Goal: Entertainment & Leisure: Consume media (video, audio)

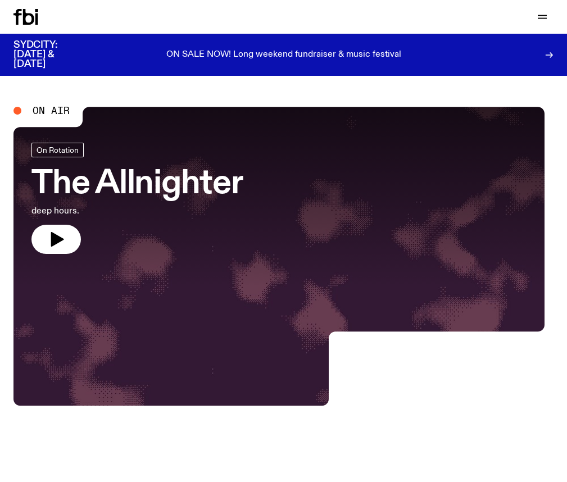
click at [37, 19] on icon at bounding box center [25, 17] width 25 height 16
click at [544, 20] on icon "button" at bounding box center [542, 16] width 13 height 13
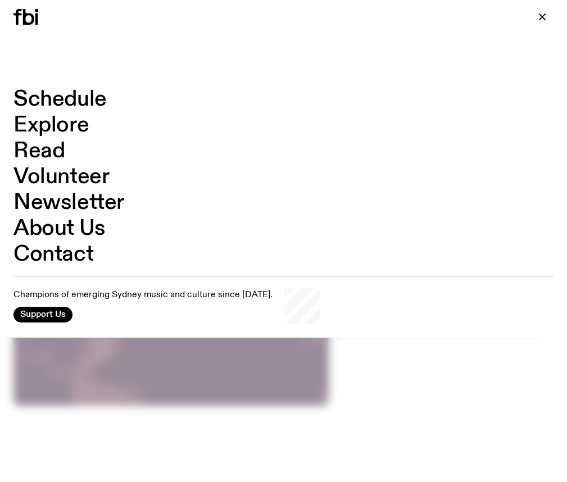
click at [54, 96] on link "Schedule" at bounding box center [59, 99] width 93 height 21
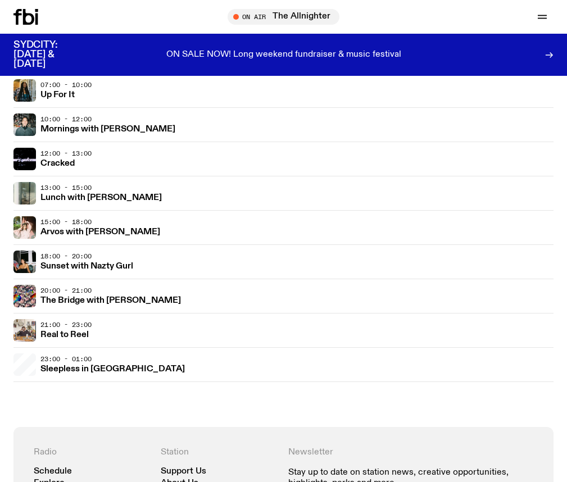
scroll to position [162, 0]
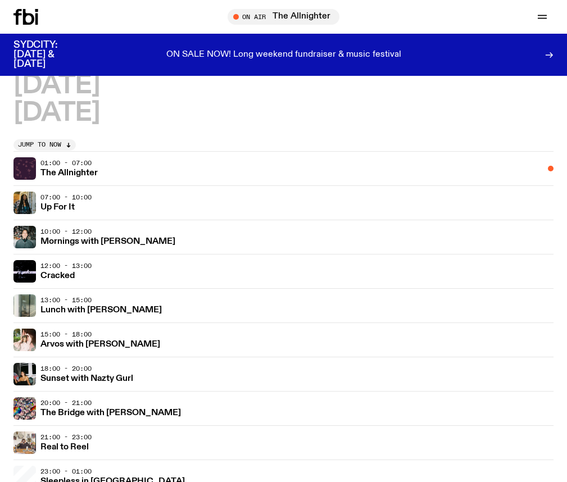
click at [0, 0] on span "On Rotation" at bounding box center [0, 0] width 0 height 0
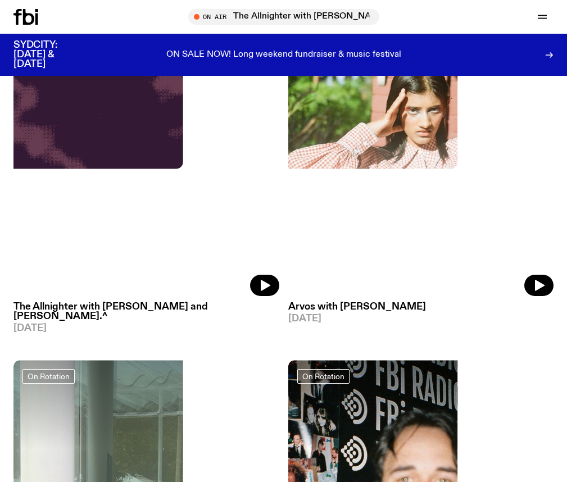
scroll to position [333, 0]
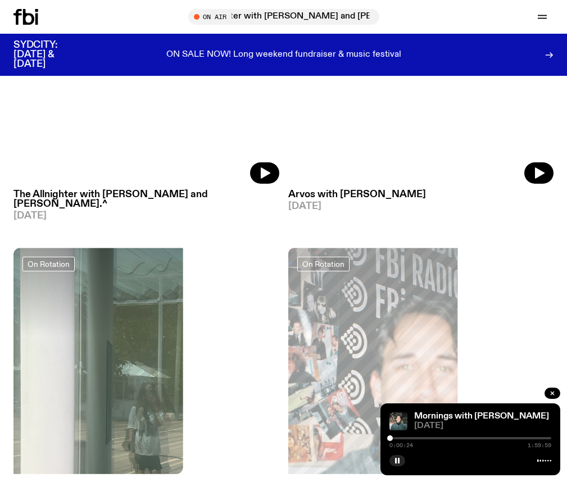
click at [390, 440] on div at bounding box center [390, 439] width 6 height 6
click at [393, 440] on div "0:00:26 1:59:59" at bounding box center [471, 441] width 162 height 13
click at [396, 437] on div "0:00:27 1:59:59" at bounding box center [471, 441] width 162 height 13
click at [395, 438] on div at bounding box center [471, 438] width 162 height 2
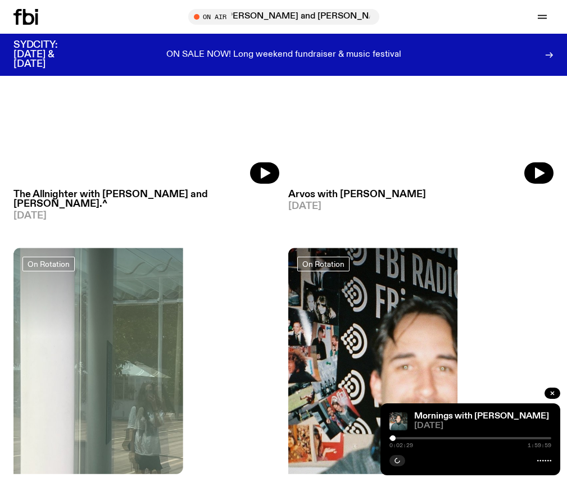
click at [393, 438] on div at bounding box center [393, 439] width 6 height 6
click at [435, 415] on link "Mornings with [PERSON_NAME]" at bounding box center [481, 416] width 135 height 9
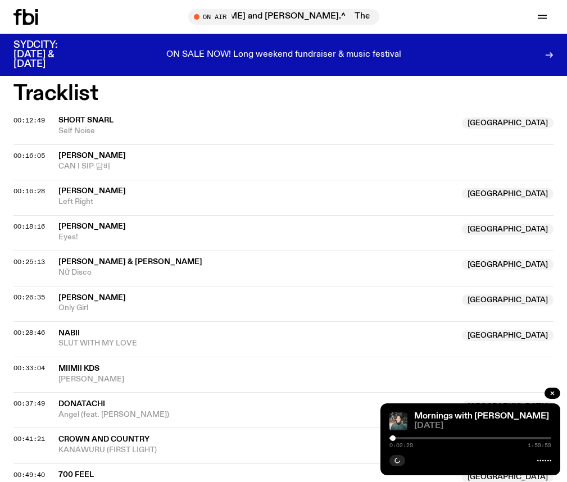
scroll to position [337, 0]
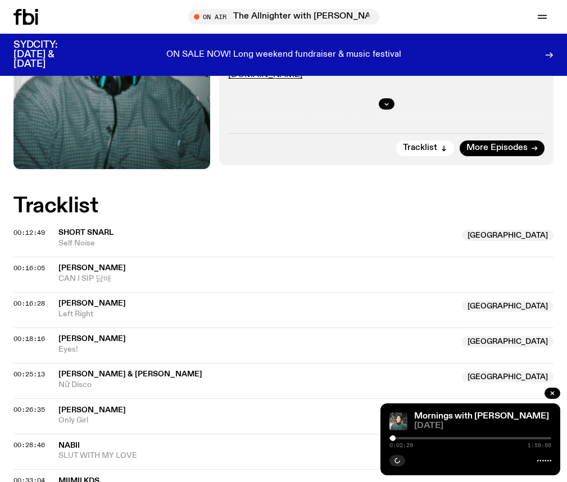
click at [398, 438] on div at bounding box center [471, 438] width 162 height 2
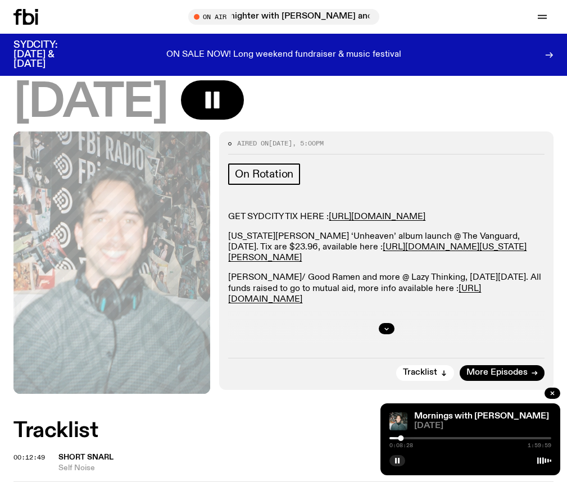
scroll to position [224, 0]
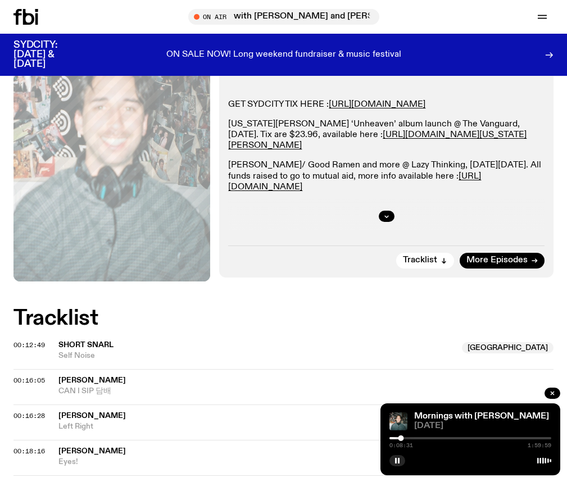
click at [396, 439] on div "0:08:31 1:59:59" at bounding box center [471, 441] width 162 height 13
click at [396, 438] on div at bounding box center [320, 438] width 162 height 2
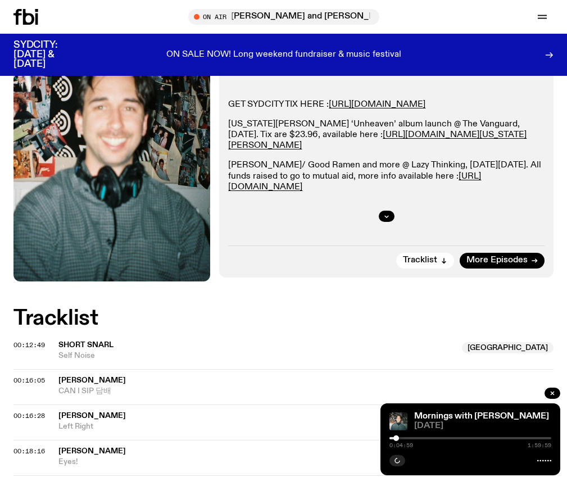
click at [399, 438] on div at bounding box center [396, 439] width 6 height 6
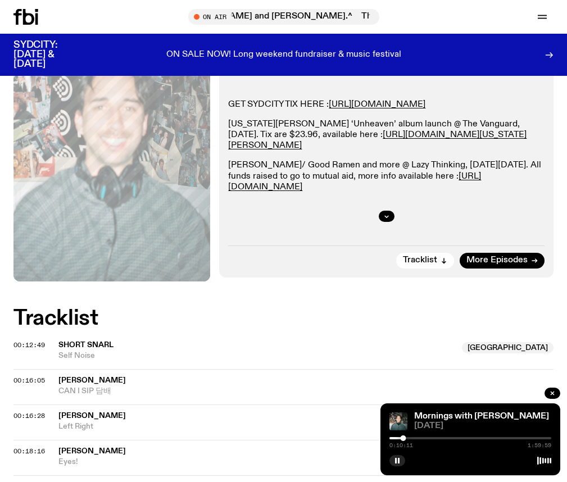
click at [406, 439] on div at bounding box center [471, 438] width 162 height 2
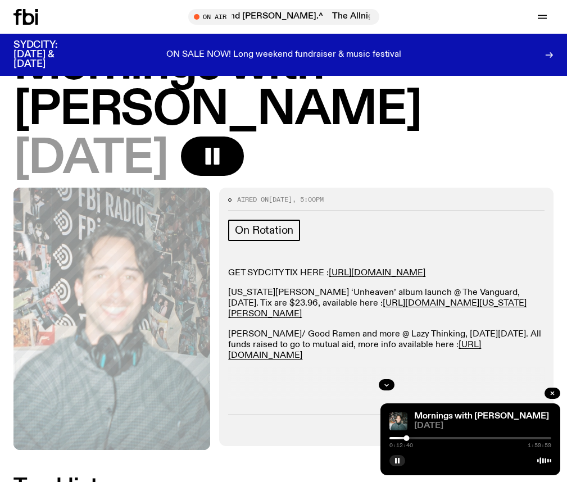
scroll to position [0, 0]
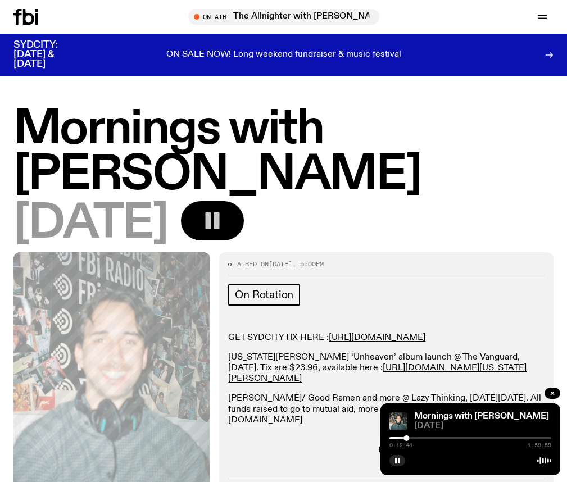
click at [224, 224] on icon "button" at bounding box center [212, 221] width 22 height 22
click at [222, 224] on icon "button" at bounding box center [214, 221] width 16 height 19
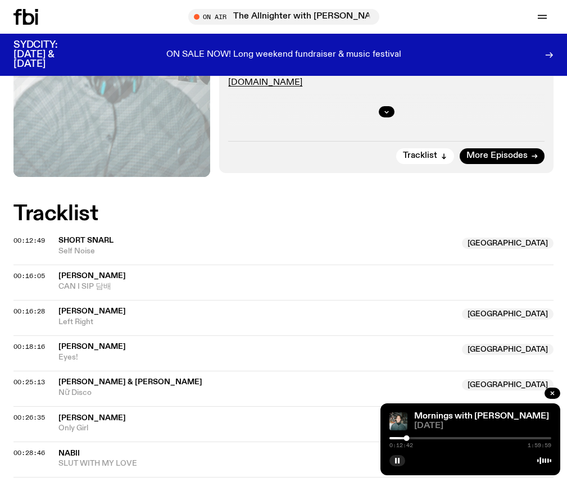
scroll to position [328, 0]
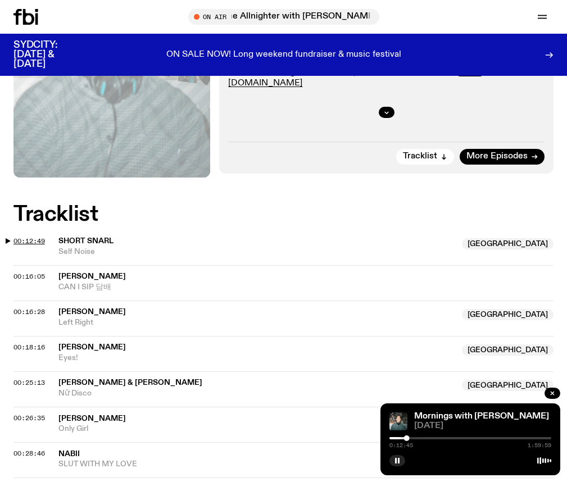
click at [45, 241] on span "00:12:49" at bounding box center [28, 241] width 31 height 9
click at [45, 242] on span "00:12:49" at bounding box center [28, 241] width 31 height 9
click at [45, 274] on span "00:16:05" at bounding box center [28, 276] width 31 height 9
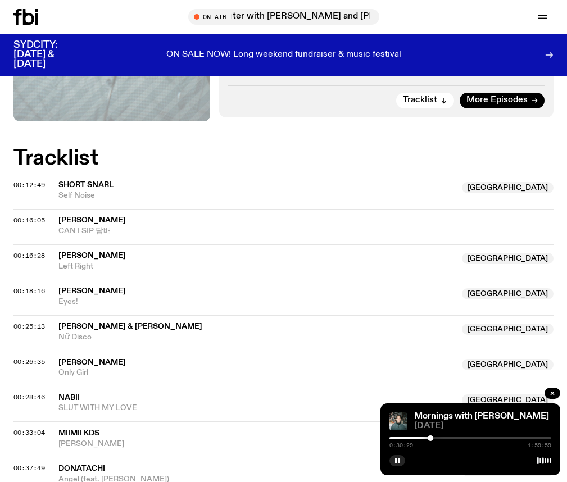
scroll to position [441, 0]
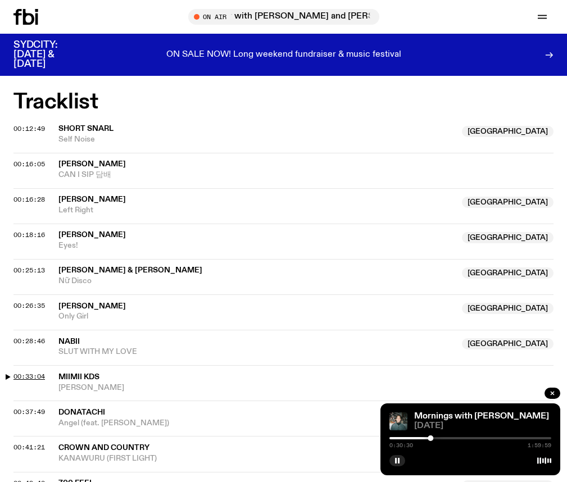
click at [45, 377] on span "00:33:04" at bounding box center [28, 376] width 31 height 9
click at [427, 437] on div at bounding box center [354, 438] width 162 height 2
click at [429, 439] on div at bounding box center [471, 438] width 162 height 2
click at [431, 438] on div at bounding box center [430, 439] width 6 height 6
click at [433, 438] on div at bounding box center [431, 439] width 6 height 6
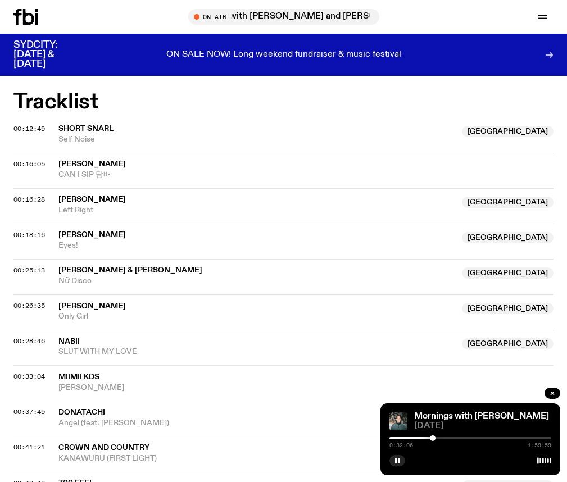
click at [431, 438] on div at bounding box center [433, 439] width 6 height 6
click at [431, 438] on div at bounding box center [431, 439] width 6 height 6
click at [432, 438] on div at bounding box center [431, 439] width 6 height 6
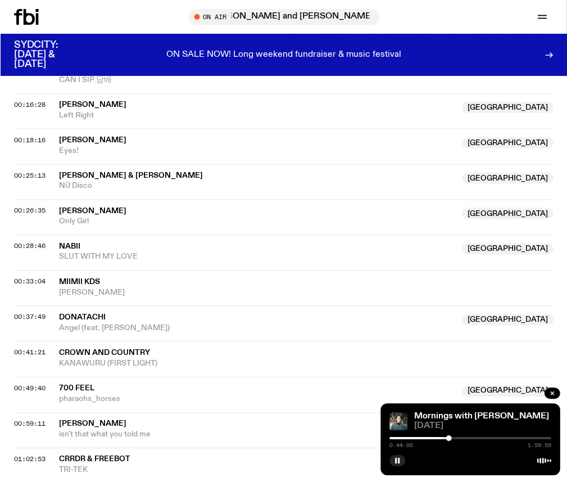
scroll to position [592, 0]
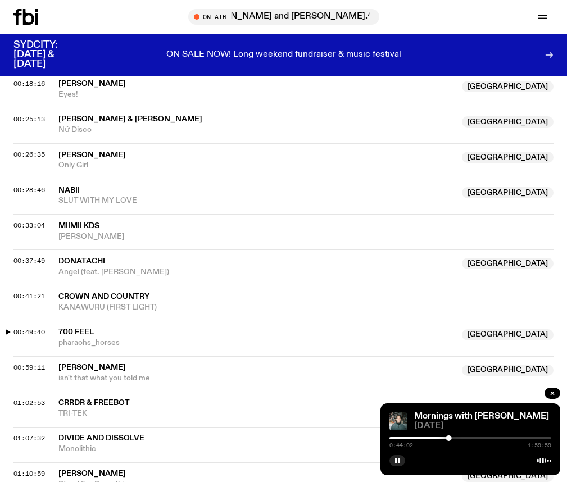
click at [45, 329] on span "00:49:40" at bounding box center [28, 332] width 31 height 9
